Goal: Use online tool/utility

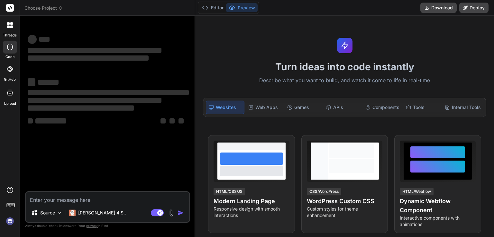
click at [99, 200] on textarea at bounding box center [107, 198] width 163 height 12
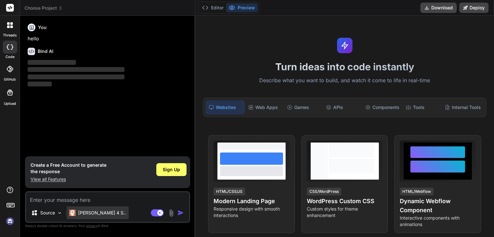
click at [91, 218] on div "[PERSON_NAME] 4 S.." at bounding box center [98, 212] width 62 height 13
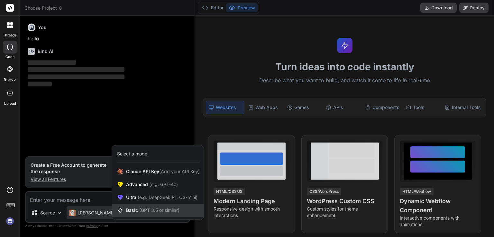
click at [136, 208] on span "Basic (GPT 3.5 or similar)" at bounding box center [152, 210] width 53 height 6
type textarea "x"
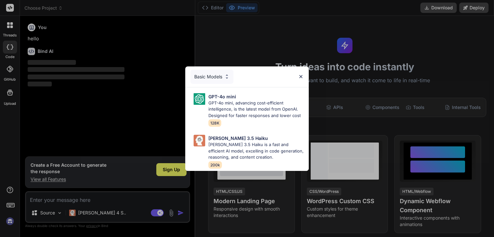
click at [87, 202] on div "Basic Models GPT-4o mini GPT-4o mini, advancing cost-efficient intelligence, is…" at bounding box center [247, 118] width 494 height 237
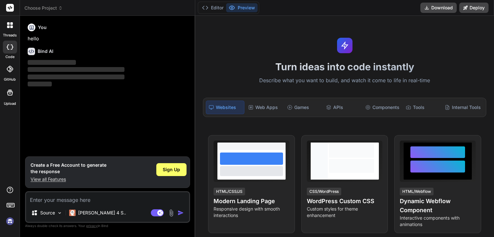
click at [97, 199] on textarea at bounding box center [107, 198] width 163 height 12
paste textarea "index.html <!DOCTYPE html> <html lang="en"> <head> <meta charset="UTF-8"> <meta…"
type textarea "index.html <!DOCTYPE html> <html lang="en"> <head> <meta charset="UTF-8"> <meta…"
type textarea "x"
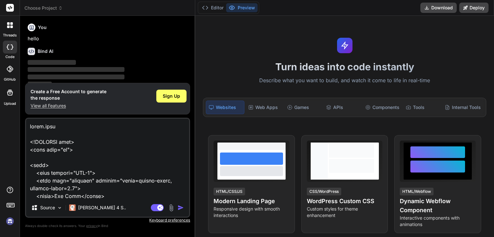
scroll to position [4634, 0]
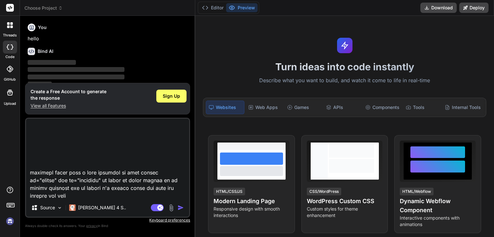
type textarea "index.html <!DOCTYPE html> <html lang="en"> <head> <meta charset="UTF-8"> <meta…"
click at [137, 71] on p "‌" at bounding box center [108, 69] width 161 height 7
click at [164, 99] on span "Sign Up" at bounding box center [171, 96] width 17 height 6
